Goal: Book appointment/travel/reservation

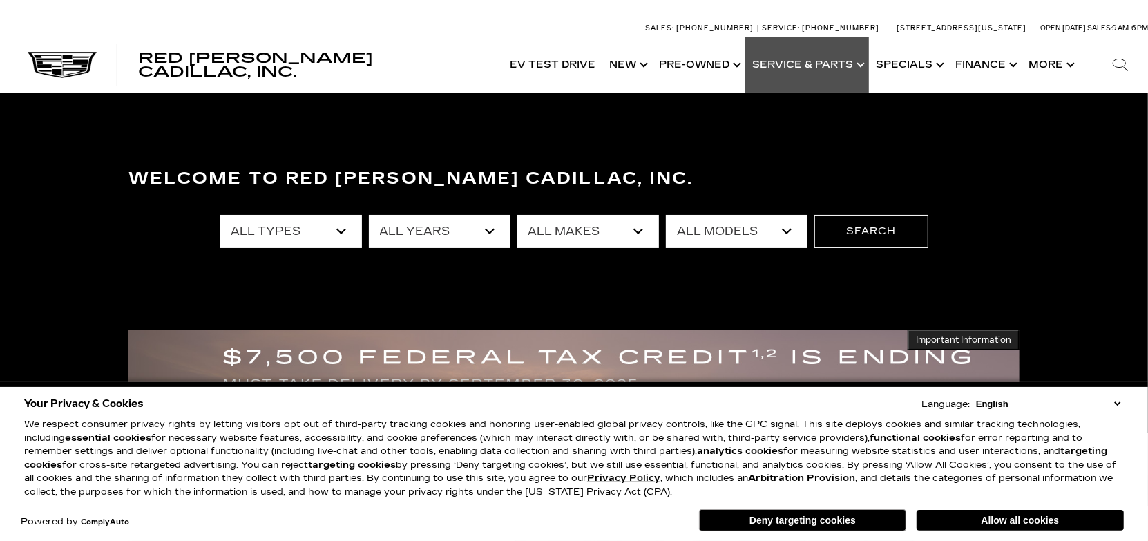
click at [805, 57] on link "Show Service & Parts" at bounding box center [807, 64] width 124 height 55
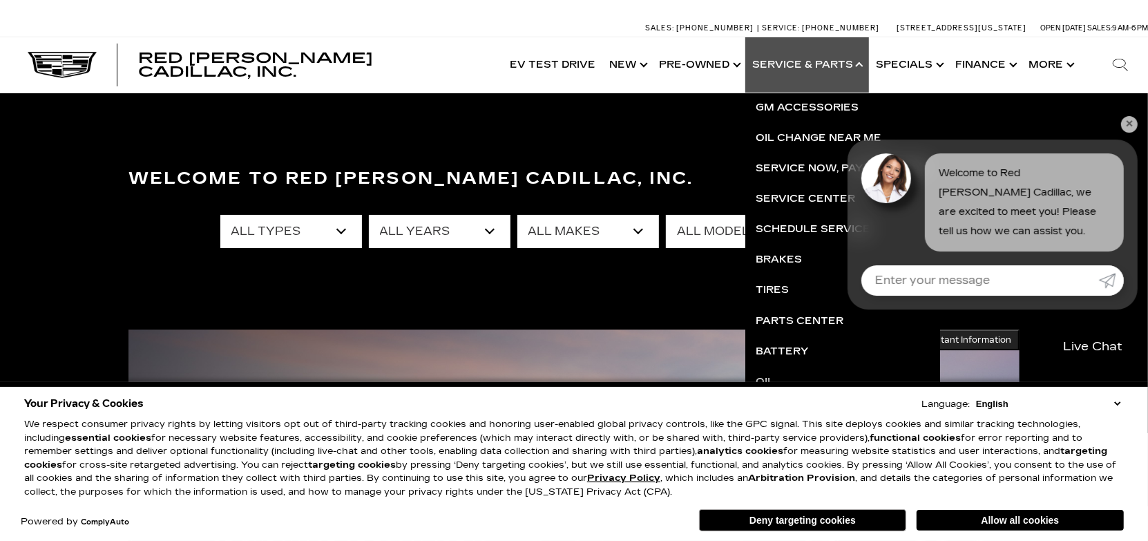
click at [1135, 120] on link "✕" at bounding box center [1129, 124] width 17 height 17
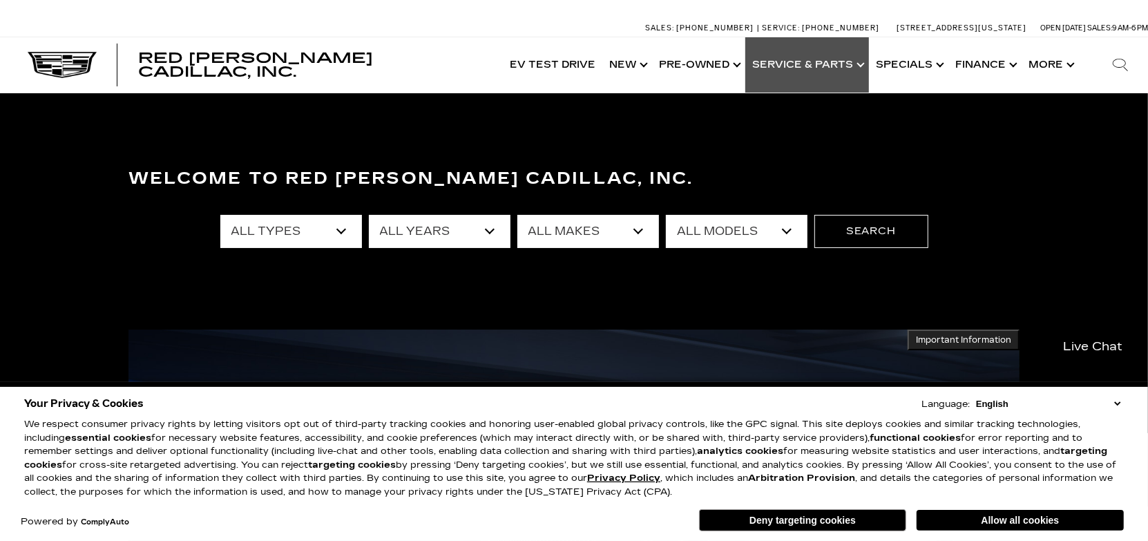
click at [817, 68] on link "Show Service & Parts" at bounding box center [807, 64] width 124 height 55
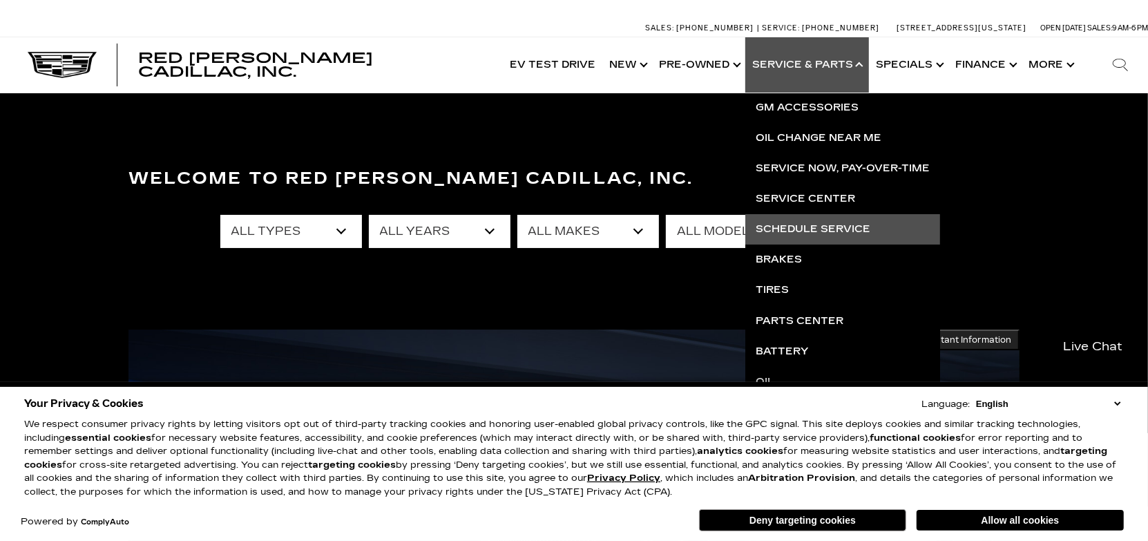
click at [808, 225] on link "Schedule Service" at bounding box center [842, 229] width 195 height 30
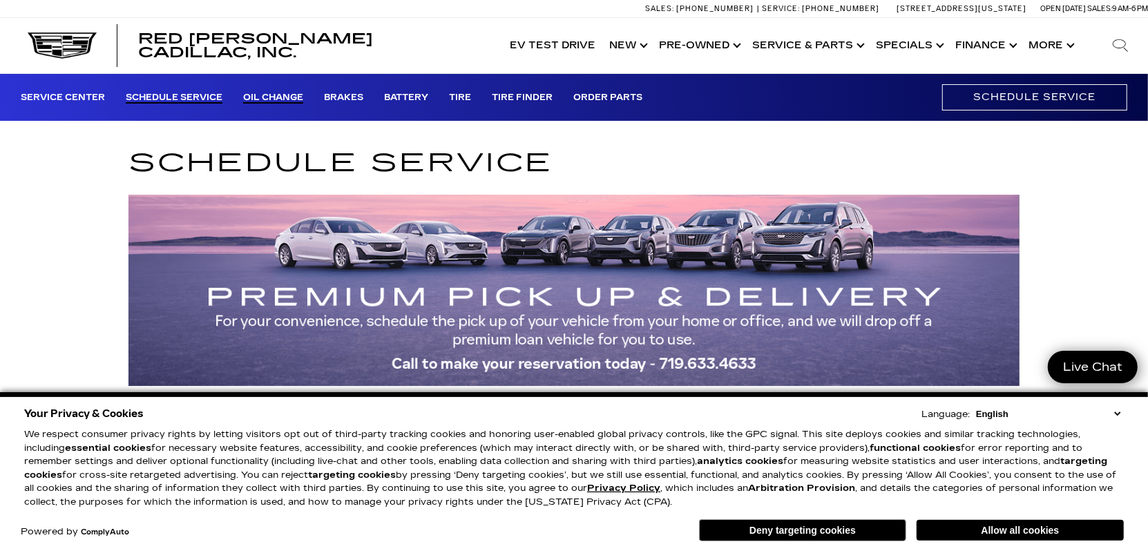
click at [274, 96] on link "Oil Change" at bounding box center [273, 98] width 60 height 11
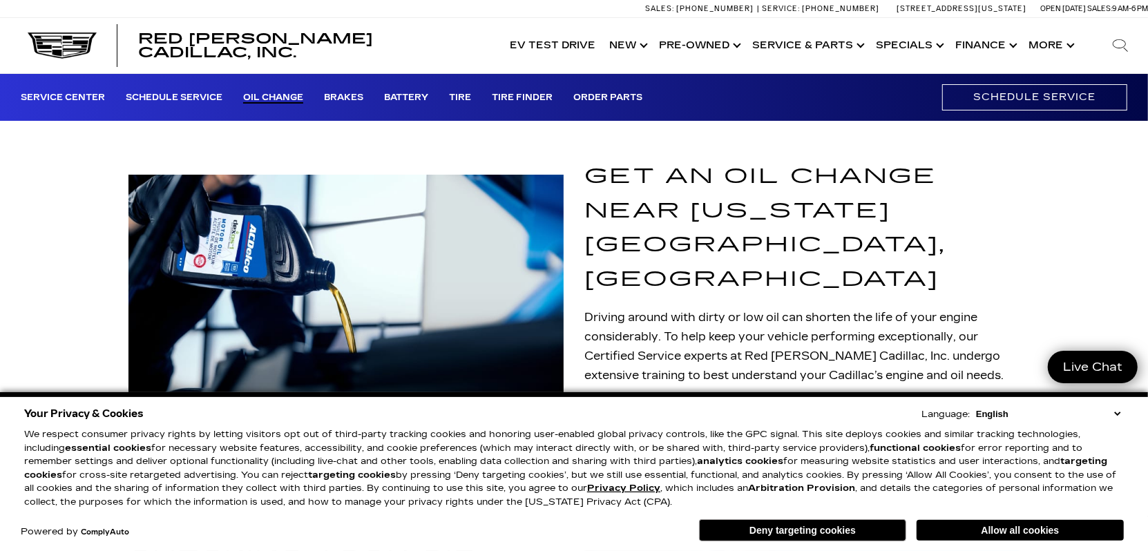
click at [1118, 416] on select "English Spanish / Español English / United Kingdom Korean / 한국어 Vietnamese / Ti…" at bounding box center [1047, 414] width 151 height 13
click at [1064, 270] on div "GET AN OIL CHANGE NEAR Colorado Springs, CO Driving around with dirty or low oi…" at bounding box center [574, 316] width 1148 height 325
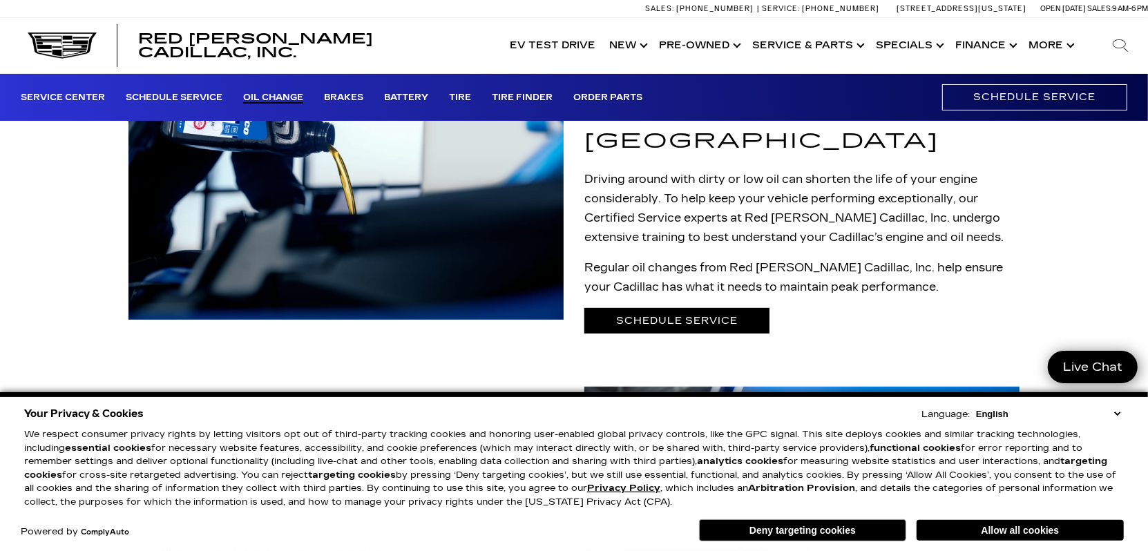
click at [672, 308] on link "Schedule Service" at bounding box center [676, 321] width 185 height 26
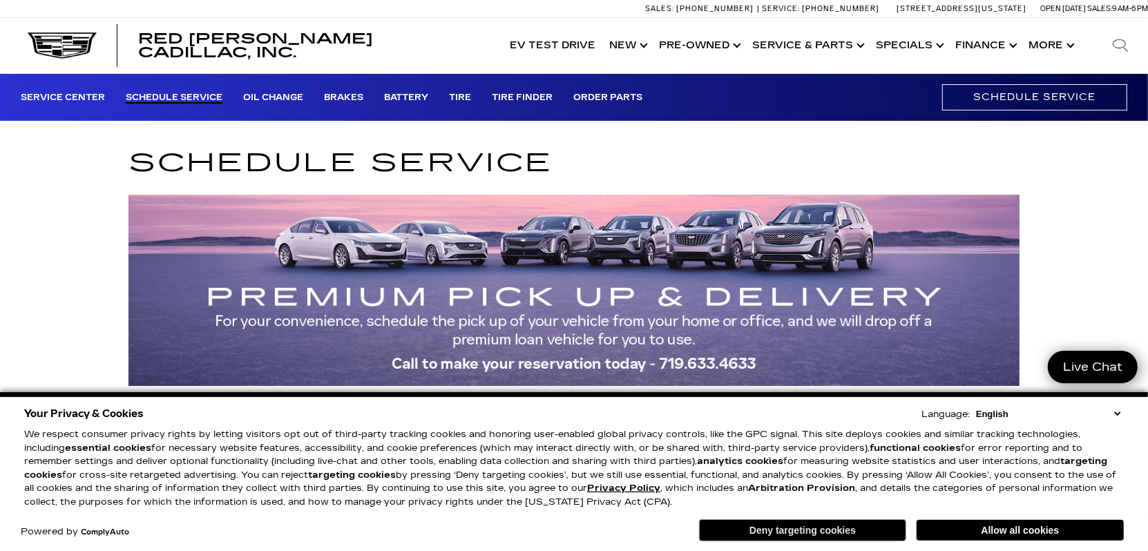
click at [853, 533] on button "Deny targeting cookies" at bounding box center [802, 530] width 207 height 22
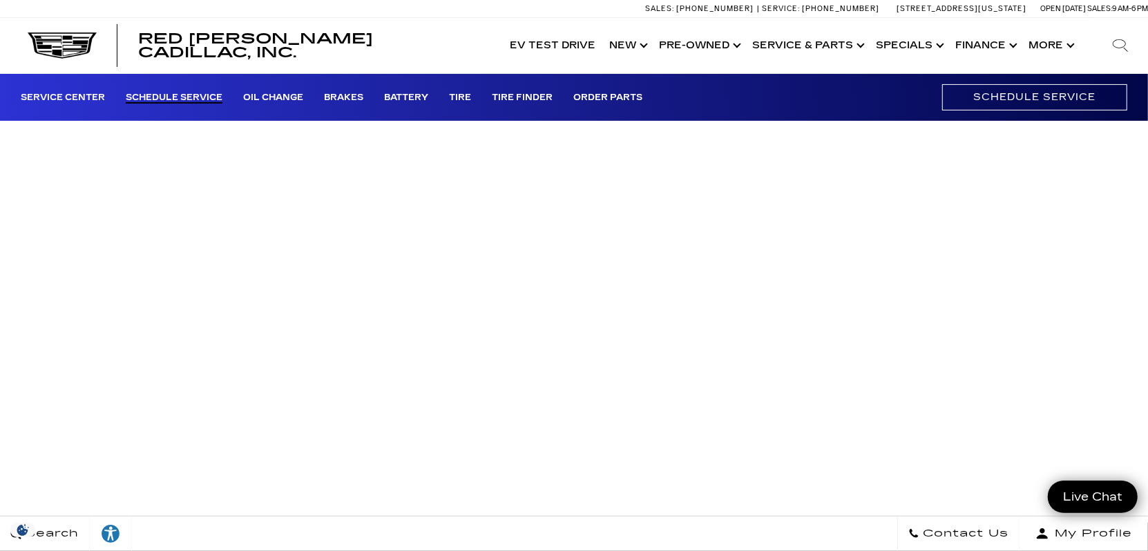
scroll to position [296, 0]
